Goal: Task Accomplishment & Management: Manage account settings

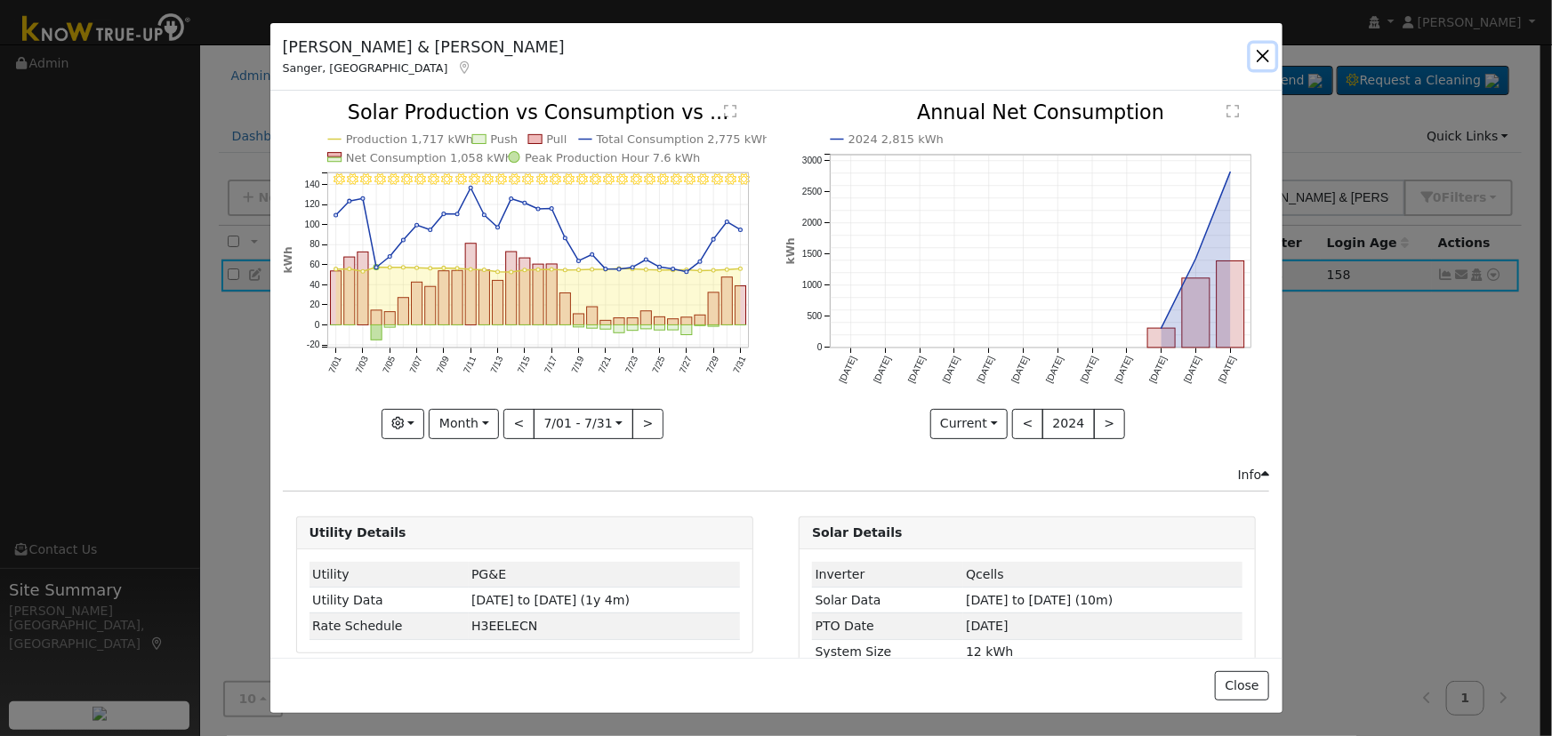
click at [1266, 49] on button "button" at bounding box center [1262, 56] width 25 height 25
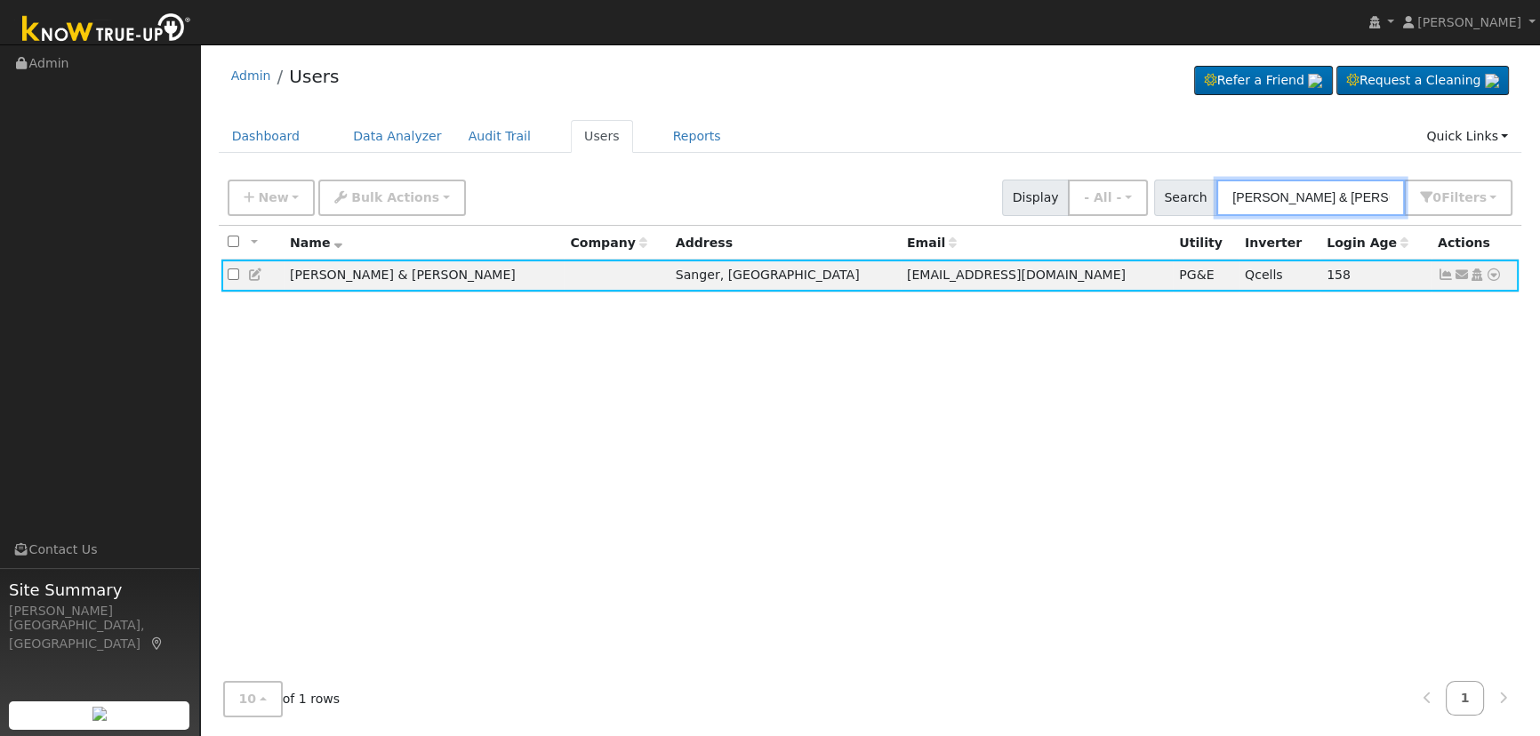
click at [1379, 185] on input "[PERSON_NAME] & [PERSON_NAME]" at bounding box center [1311, 198] width 189 height 36
drag, startPoint x: 1381, startPoint y: 194, endPoint x: 1006, endPoint y: 171, distance: 376.0
click at [1008, 172] on div "New Add User Quick Add Quick Connect Quick Convert Lead Bulk Actions Send Email…" at bounding box center [871, 198] width 1304 height 54
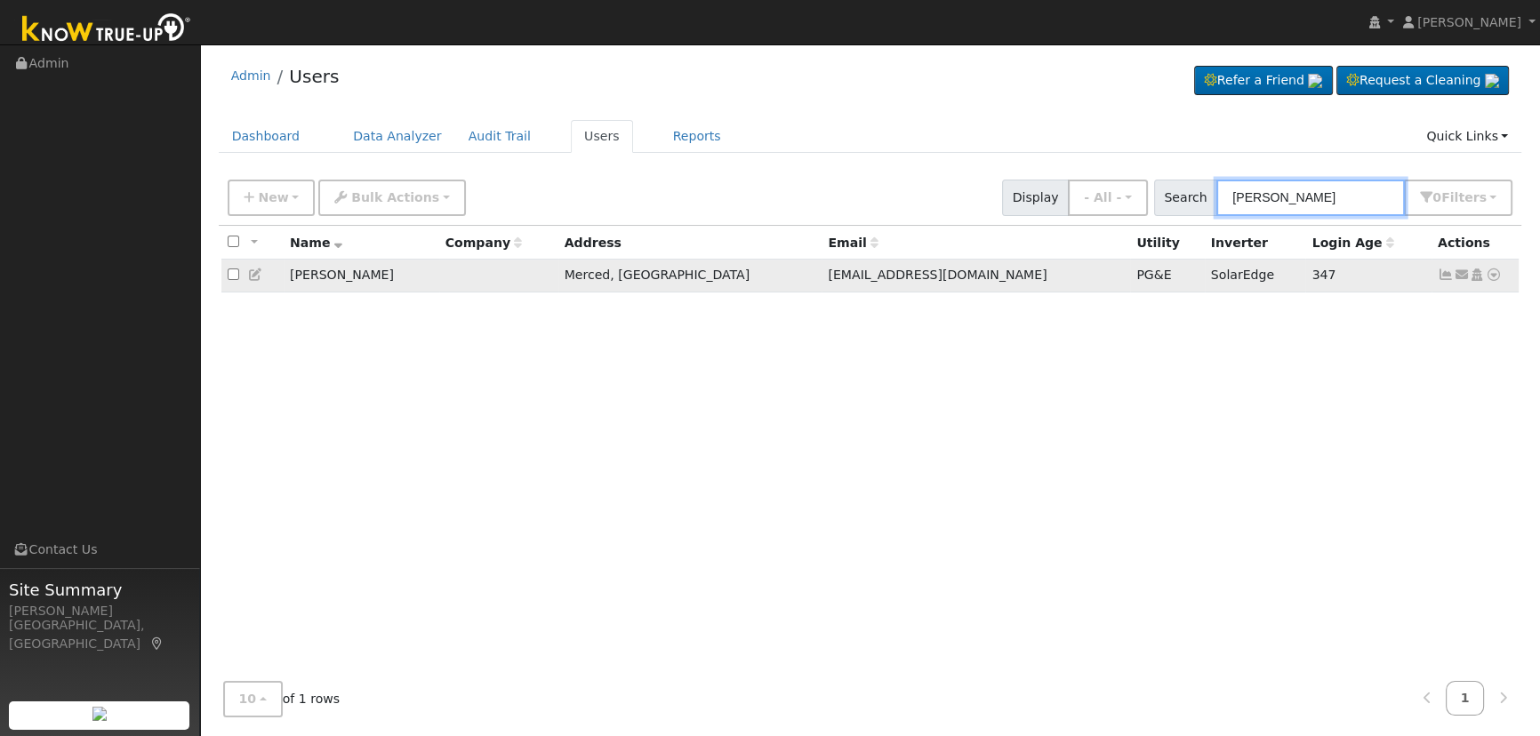
type input "[PERSON_NAME]"
click at [1439, 277] on icon at bounding box center [1446, 275] width 16 height 12
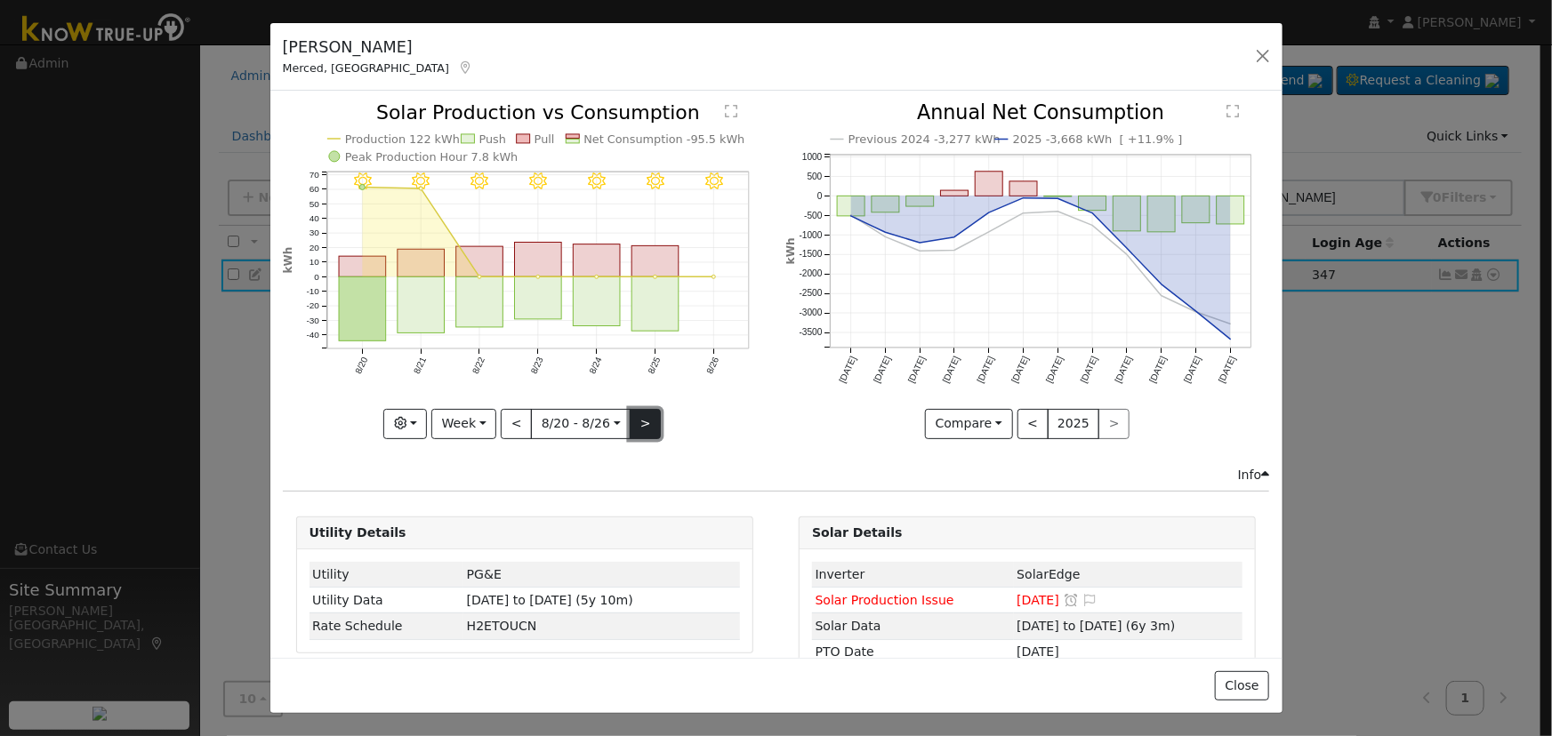
click at [634, 409] on button ">" at bounding box center [645, 424] width 31 height 30
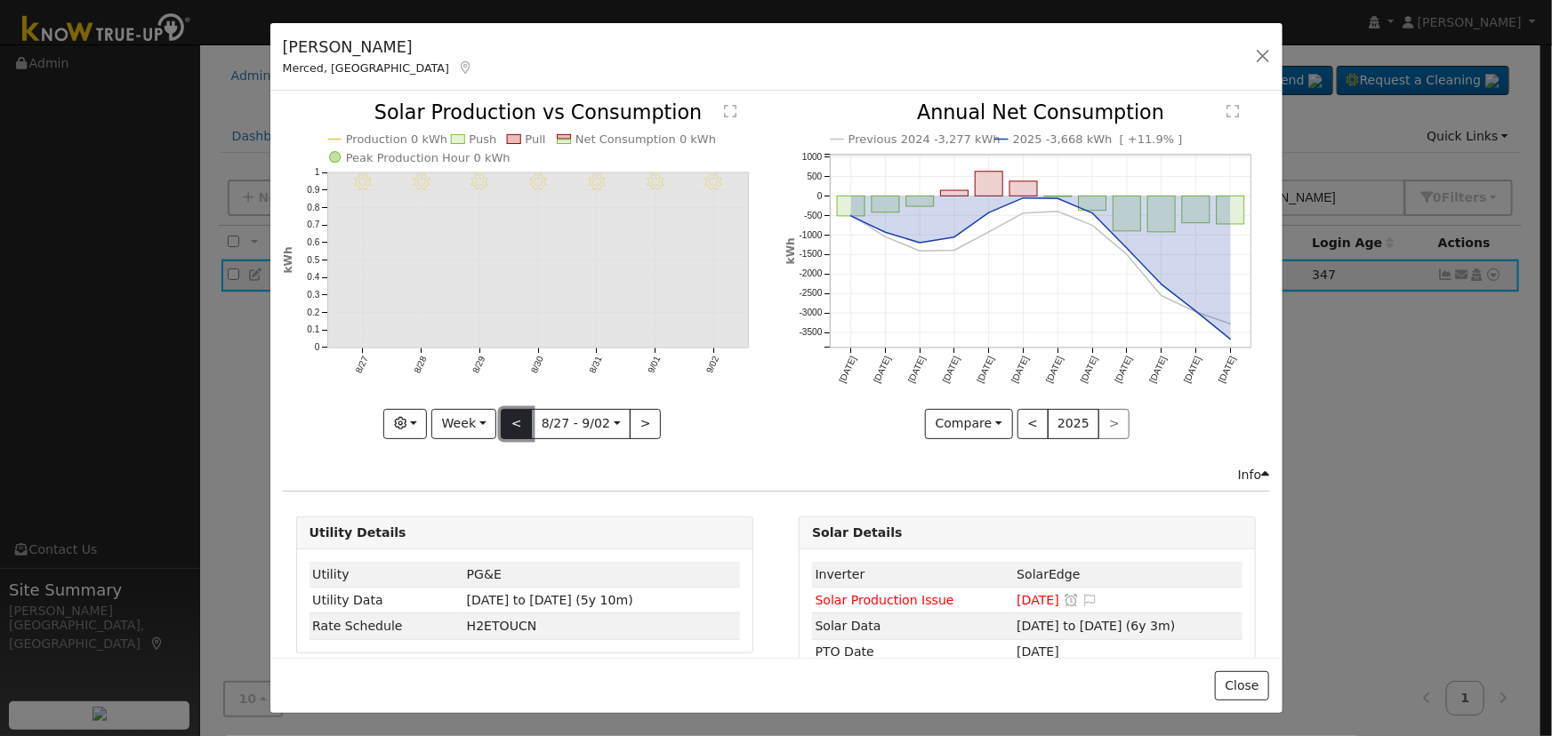
click at [508, 418] on button "<" at bounding box center [516, 424] width 31 height 30
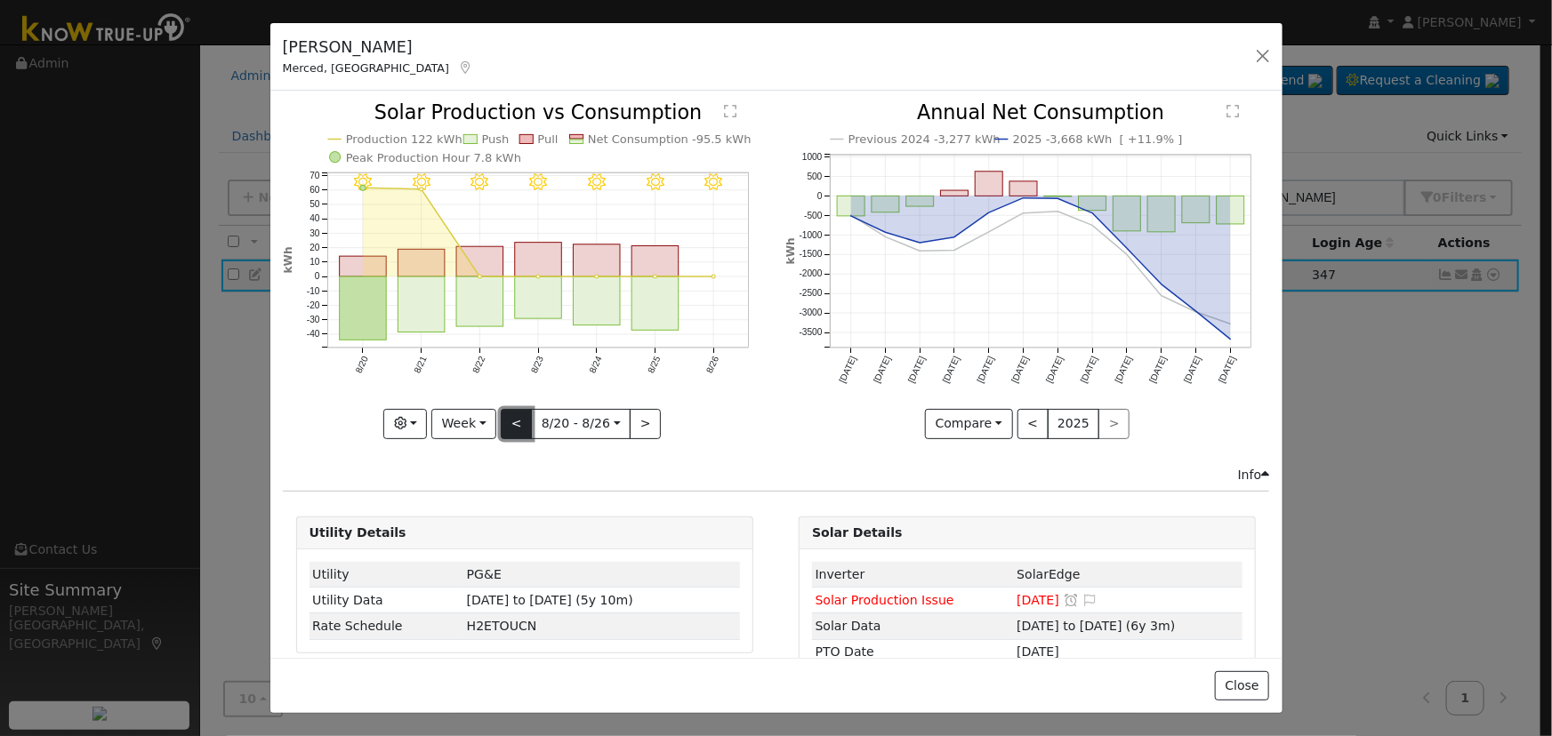
click at [508, 418] on button "<" at bounding box center [516, 424] width 31 height 30
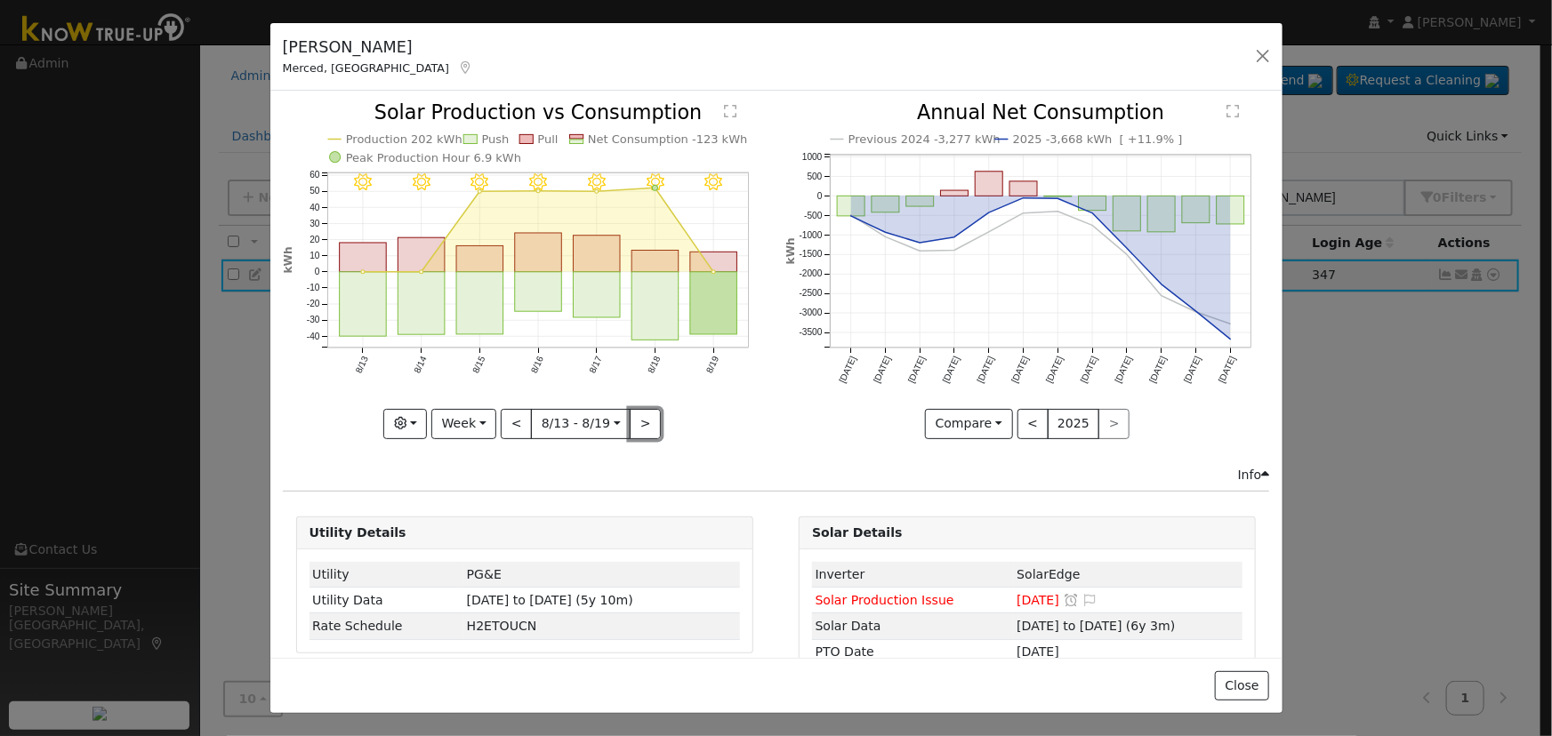
drag, startPoint x: 626, startPoint y: 422, endPoint x: 617, endPoint y: 431, distance: 13.2
click at [630, 423] on button ">" at bounding box center [645, 424] width 31 height 30
type input "[DATE]"
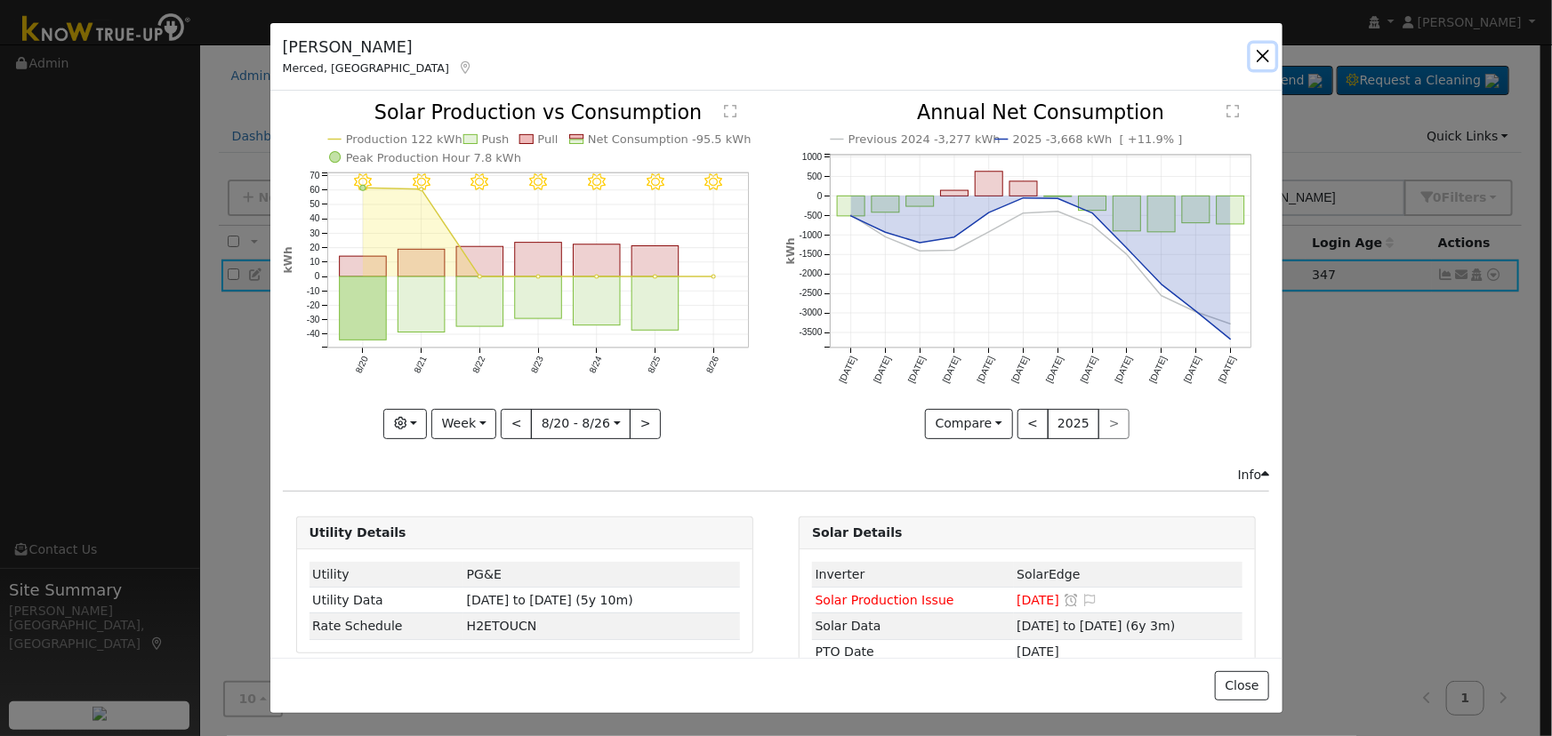
click at [1266, 46] on button "button" at bounding box center [1262, 56] width 25 height 25
